Goal: Navigation & Orientation: Find specific page/section

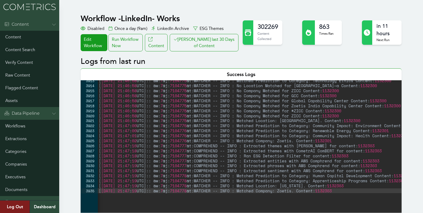
scroll to position [0, 0]
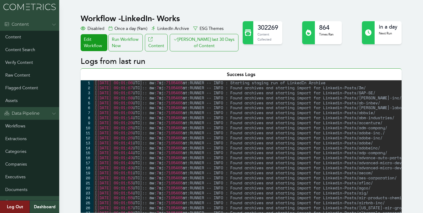
click at [15, 125] on link "Workflows" at bounding box center [29, 126] width 59 height 13
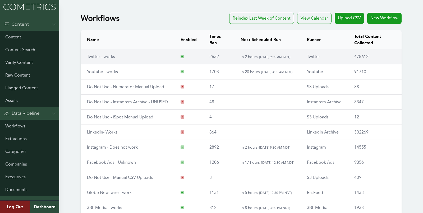
click at [98, 58] on link "Twitter - works" at bounding box center [101, 56] width 28 height 5
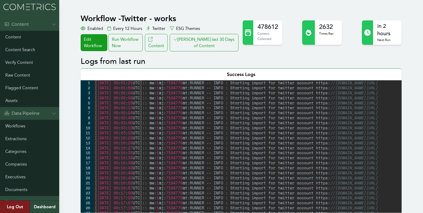
click at [209, 34] on button "Clair last 30 Days of Content" at bounding box center [204, 42] width 69 height 17
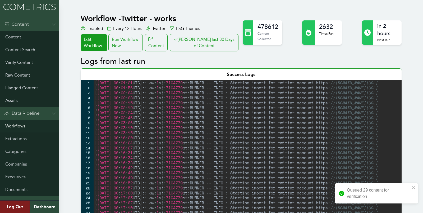
click at [18, 123] on link "Workflows" at bounding box center [29, 126] width 59 height 13
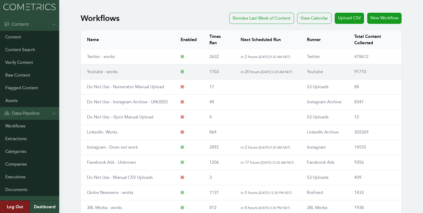
click at [102, 67] on td "Youtube - works" at bounding box center [128, 71] width 94 height 15
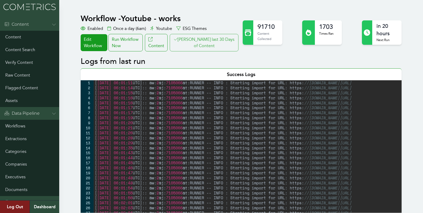
click at [222, 36] on button "[PERSON_NAME] last 30 Days of Content" at bounding box center [204, 42] width 69 height 17
click at [6, 123] on link "Workflows" at bounding box center [29, 126] width 59 height 13
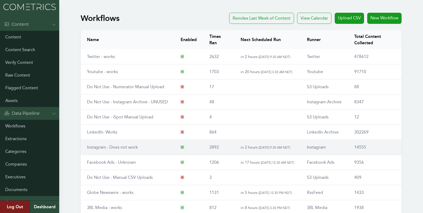
click at [104, 147] on link "Instagram - Does not work" at bounding box center [112, 146] width 51 height 5
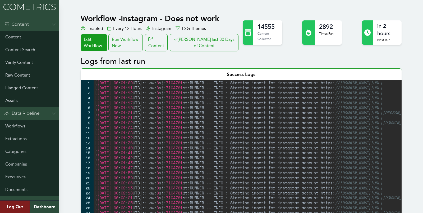
click at [221, 63] on h2 "Logs from last run" at bounding box center [241, 62] width 321 height 10
click at [209, 45] on button "[PERSON_NAME] last 30 Days of Content" at bounding box center [204, 42] width 69 height 17
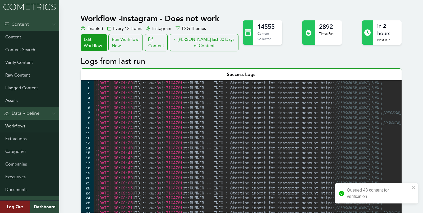
click at [21, 124] on link "Workflows" at bounding box center [29, 126] width 59 height 13
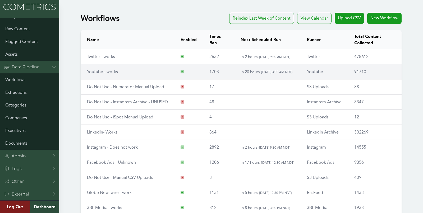
scroll to position [60, 0]
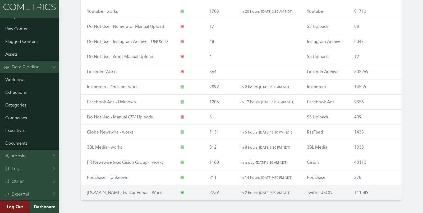
click at [113, 186] on td "[DOMAIN_NAME] Twitter Feeds - Works" at bounding box center [128, 192] width 94 height 15
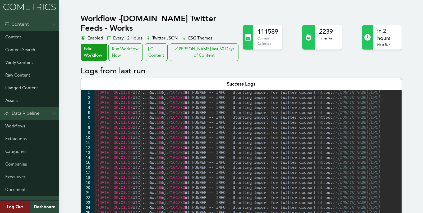
click at [233, 66] on h2 "Logs from last run" at bounding box center [241, 71] width 321 height 10
click at [216, 43] on button "[PERSON_NAME] last 30 Days of Content" at bounding box center [204, 51] width 69 height 17
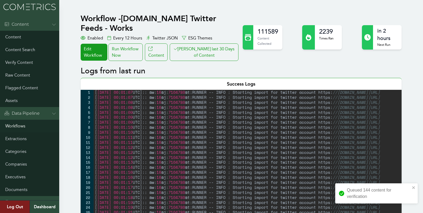
click at [22, 126] on link "Workflows" at bounding box center [29, 126] width 59 height 13
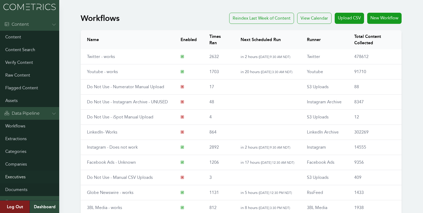
click at [21, 173] on link "Executives" at bounding box center [29, 176] width 59 height 13
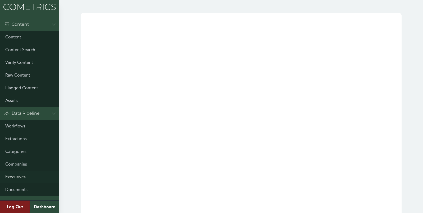
click at [19, 173] on link "Executives" at bounding box center [29, 176] width 59 height 13
